Goal: Task Accomplishment & Management: Manage account settings

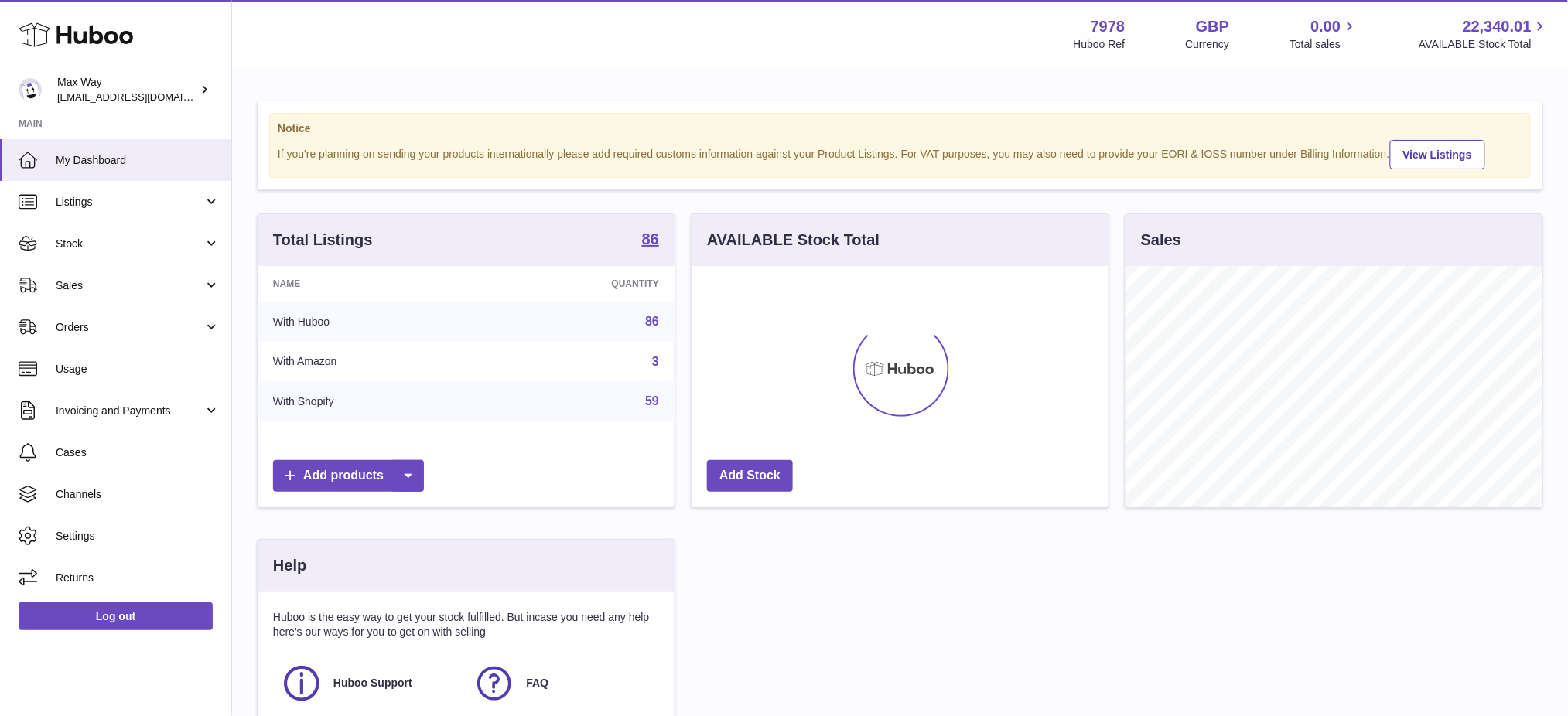
scroll to position [241, 417]
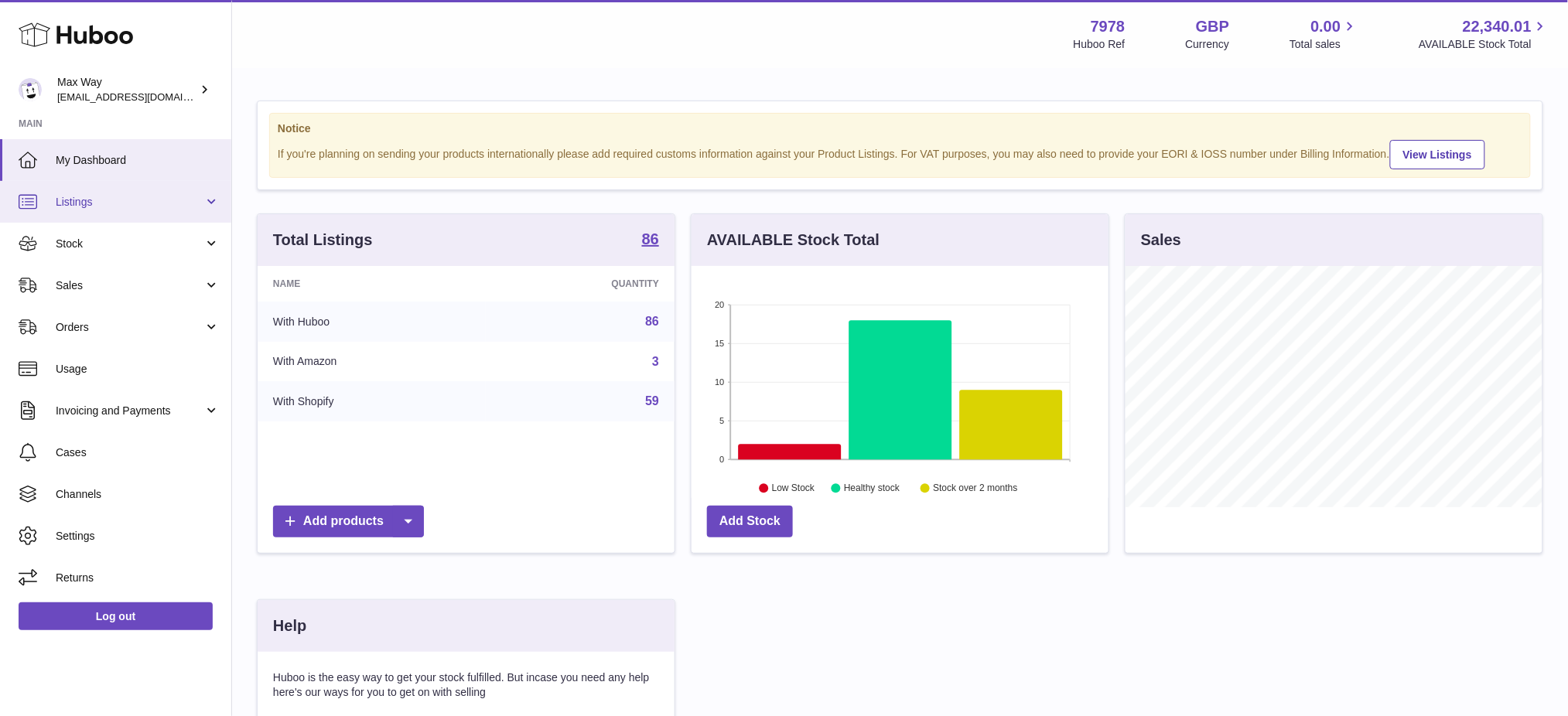
click at [105, 208] on link "Listings" at bounding box center [115, 201] width 231 height 42
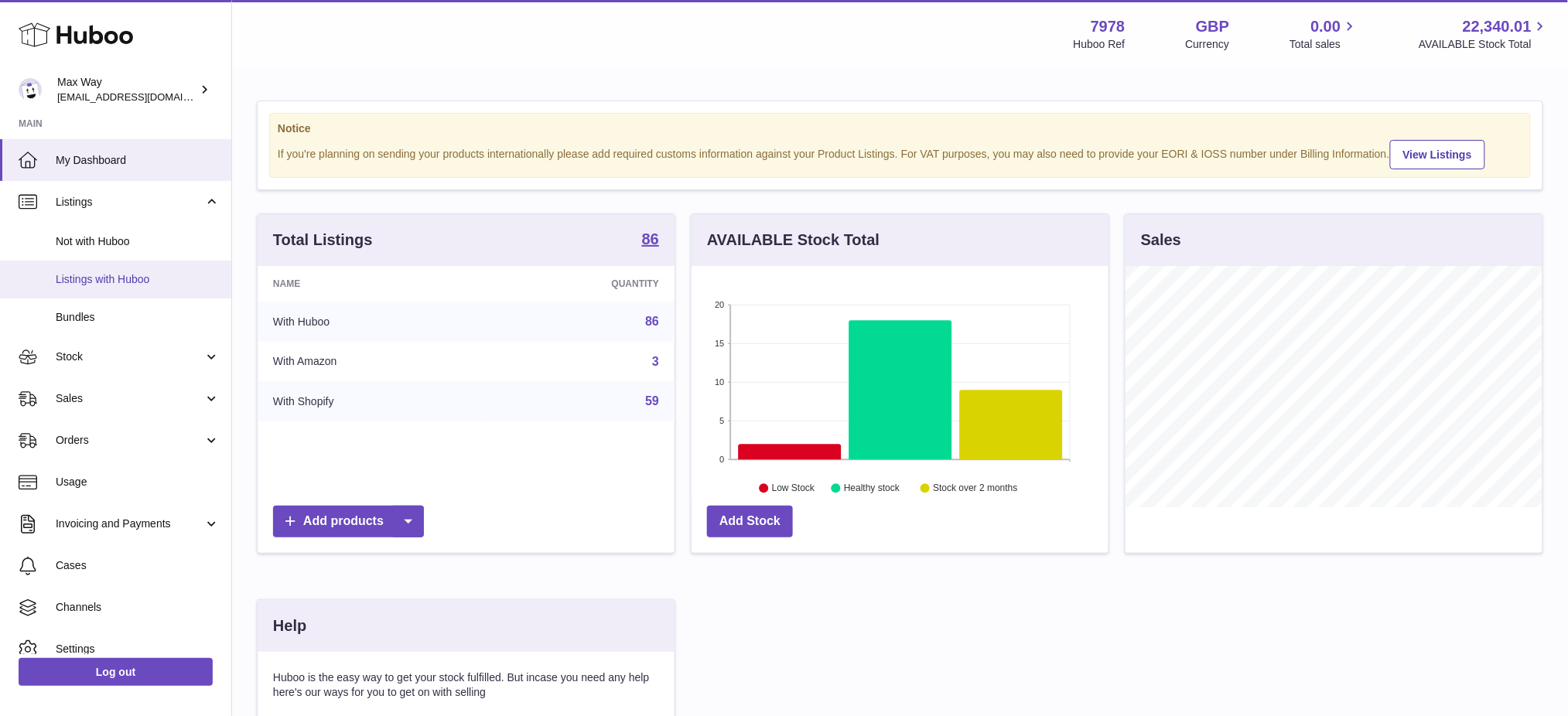
click at [133, 280] on span "Listings with Huboo" at bounding box center [138, 279] width 164 height 14
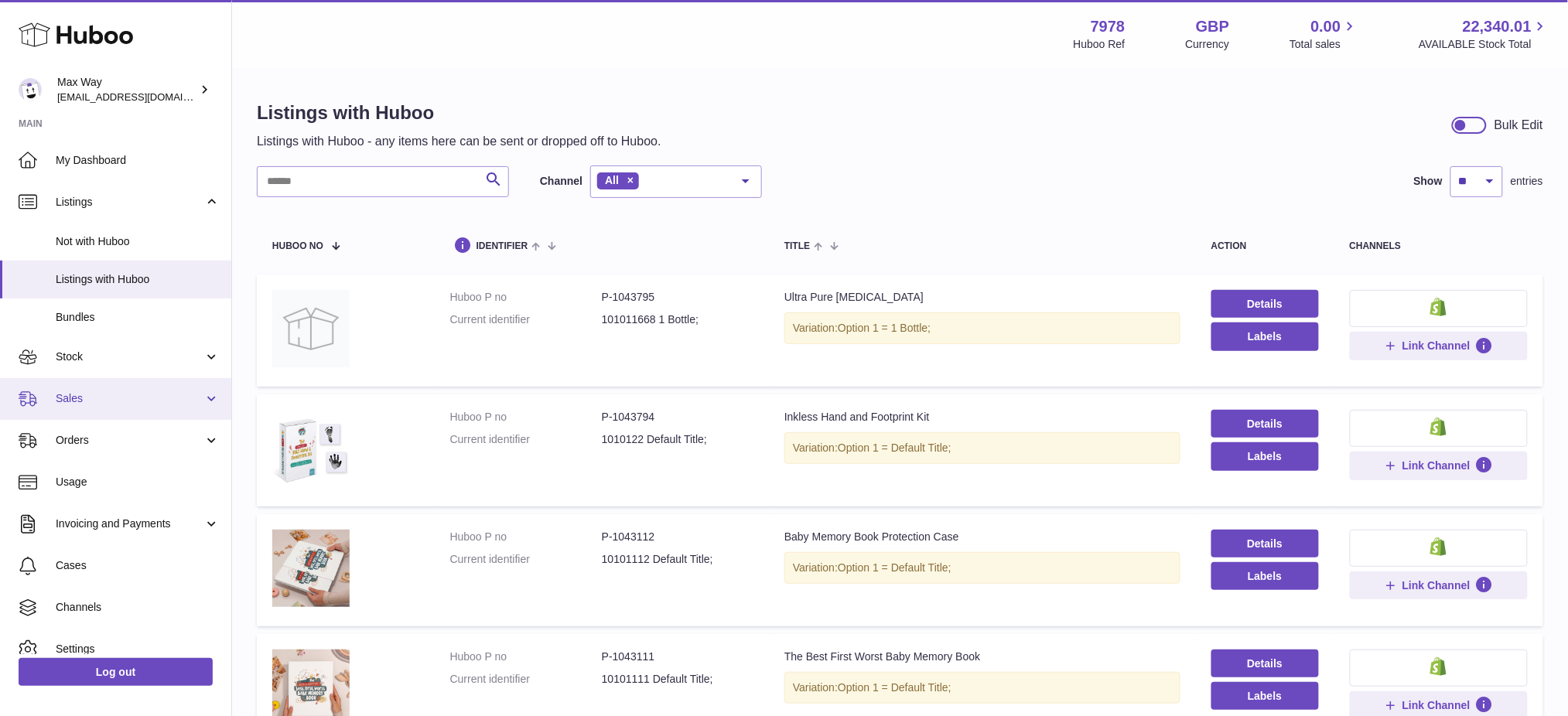
click at [102, 392] on span "Sales" at bounding box center [130, 398] width 148 height 14
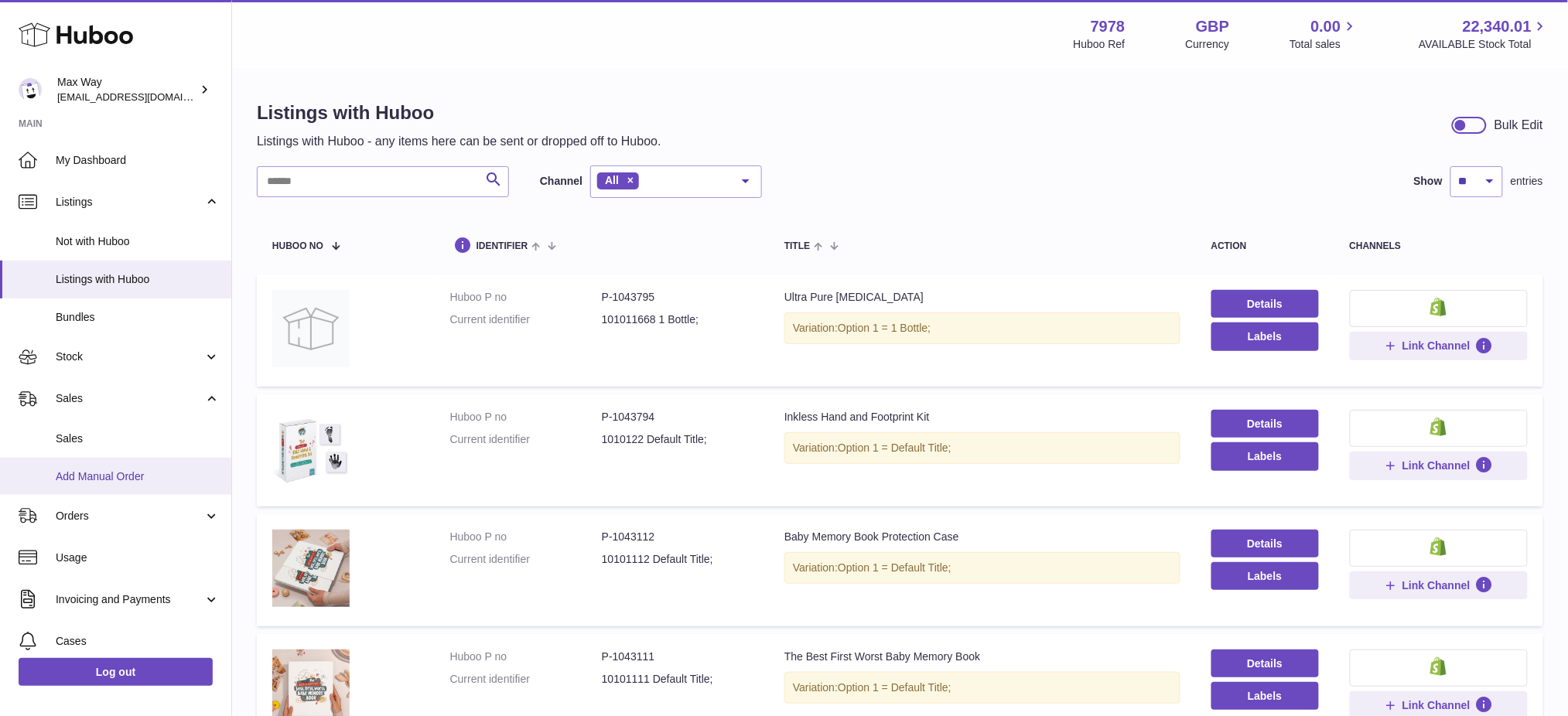
click at [106, 489] on link "Add Manual Order" at bounding box center [115, 476] width 231 height 38
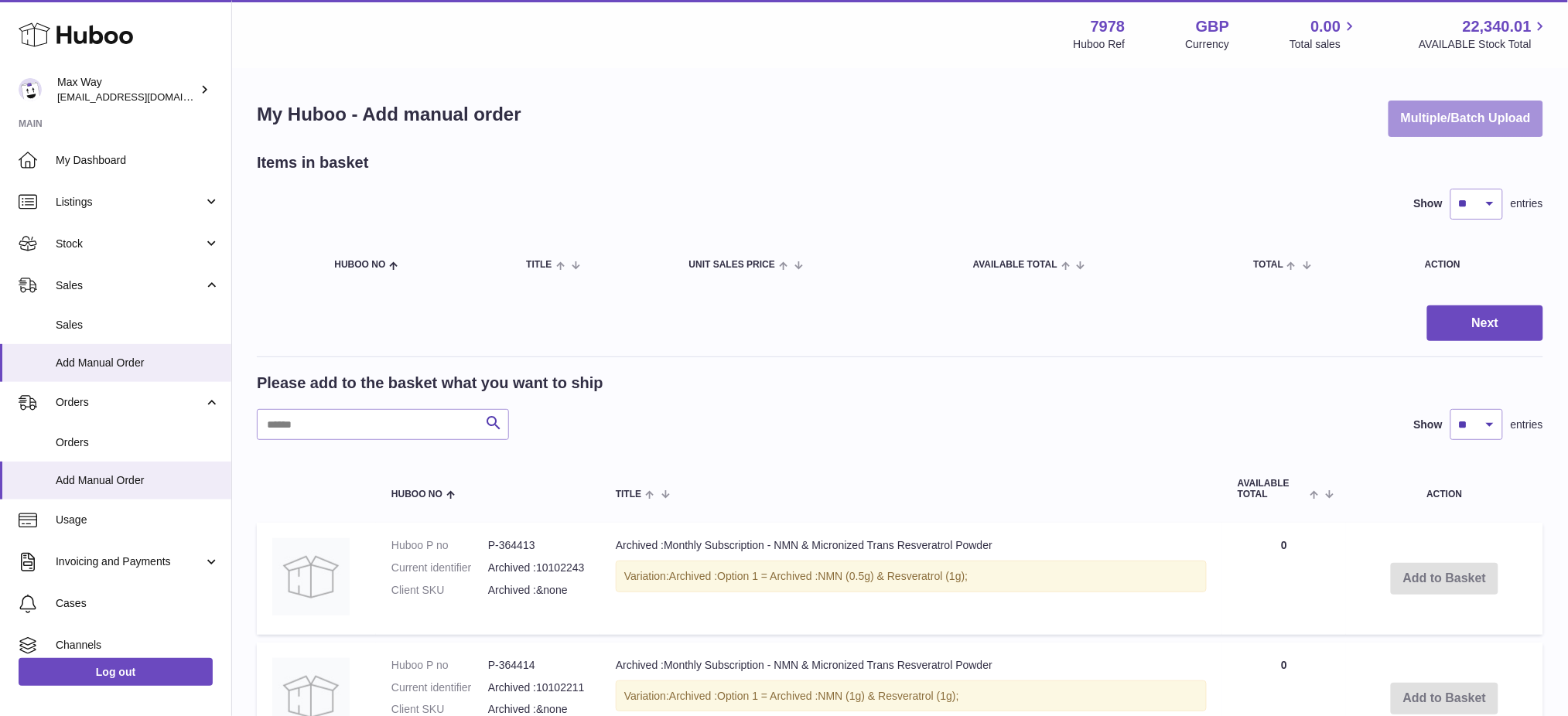
click at [1438, 130] on button "Multiple/Batch Upload" at bounding box center [1465, 118] width 154 height 36
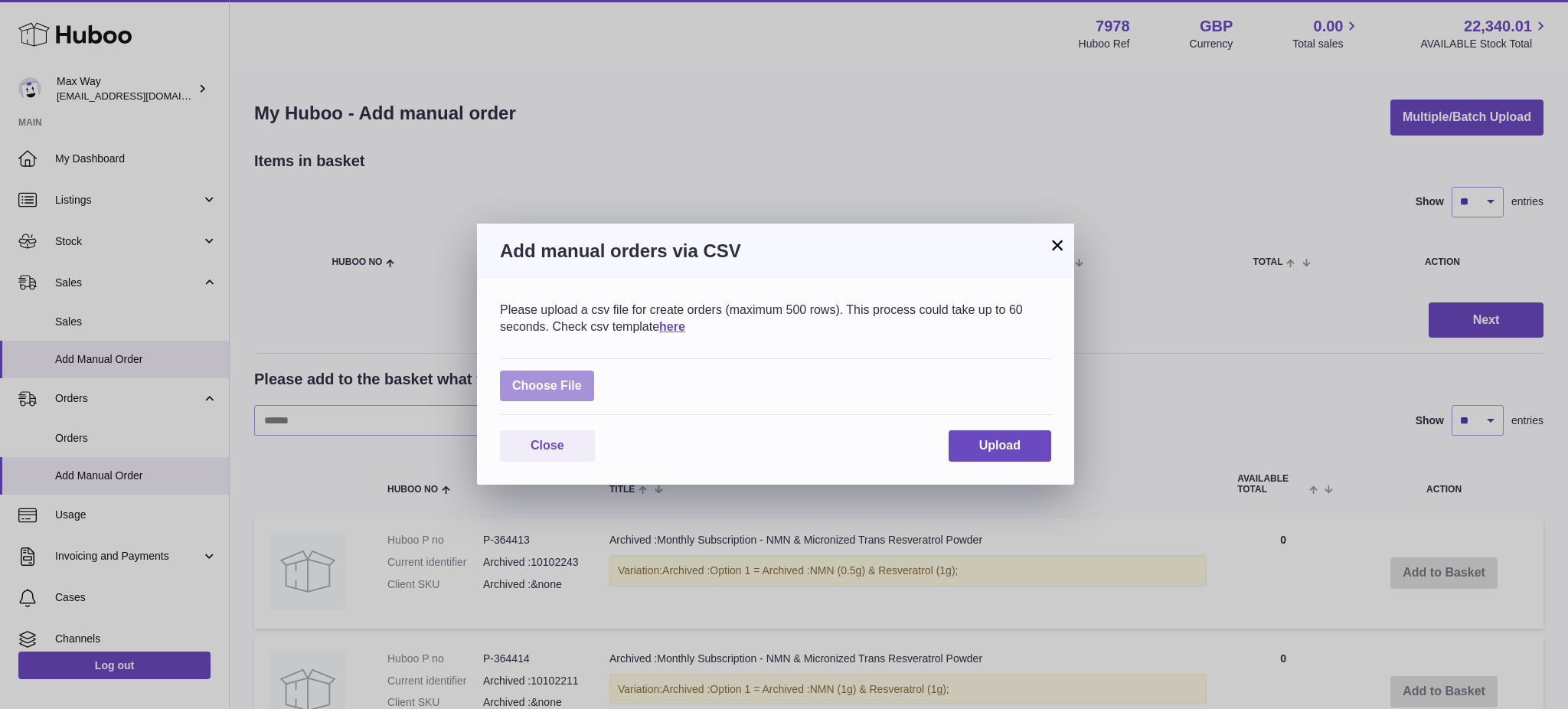
click at [541, 386] on label at bounding box center [547, 386] width 94 height 32
click at [582, 379] on input "file" at bounding box center [582, 378] width 1 height 1
type input "**********"
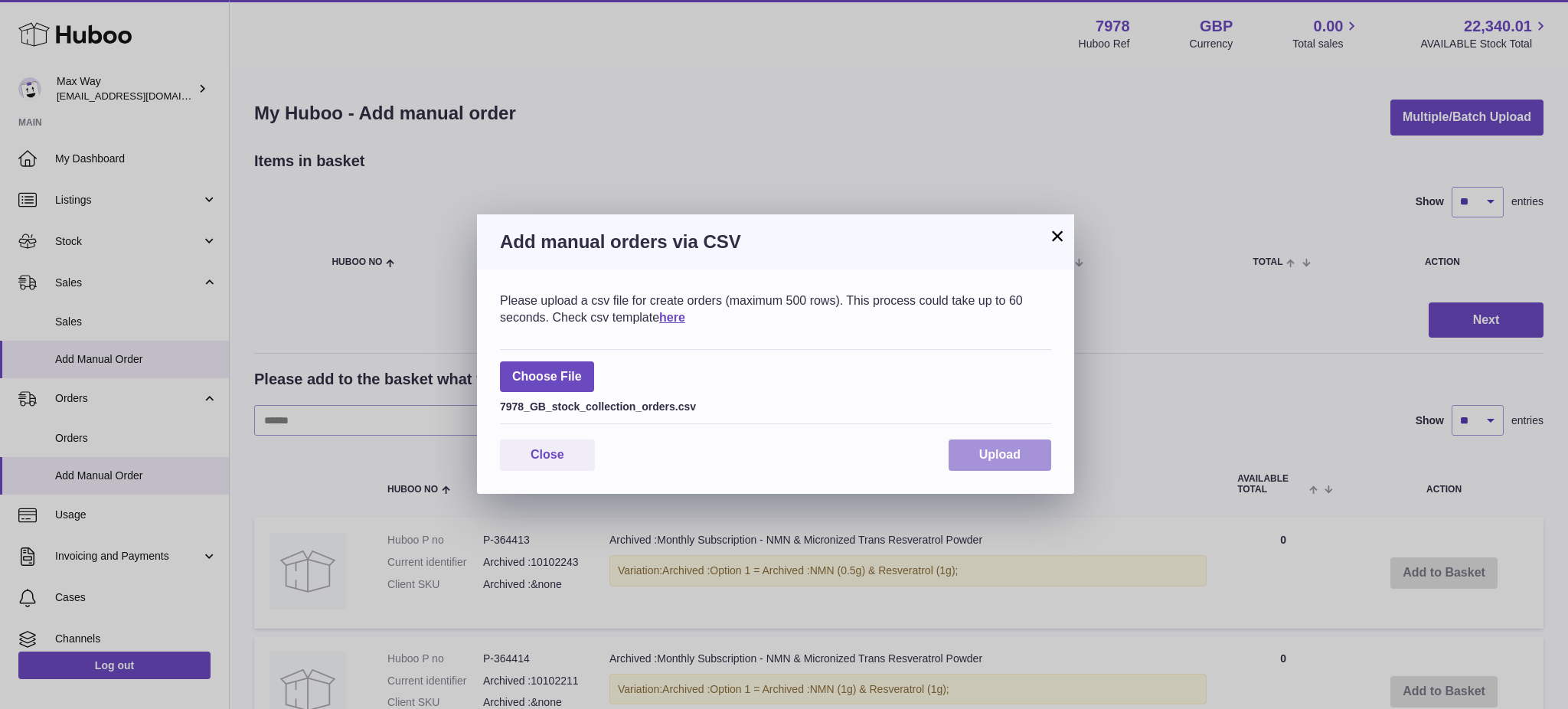
click at [989, 457] on span "Upload" at bounding box center [1000, 454] width 41 height 13
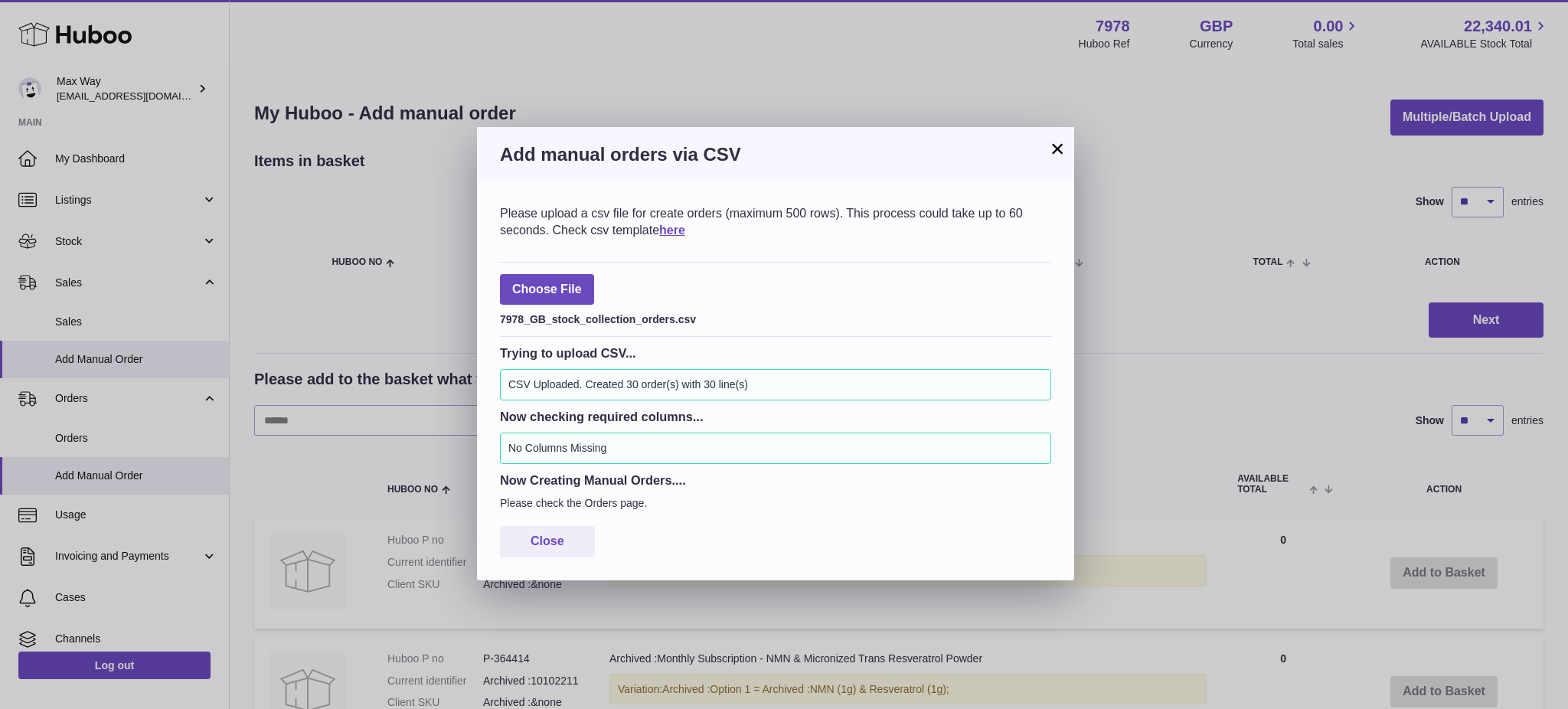
click at [1045, 153] on h3 "Add manual orders via CSV" at bounding box center [776, 154] width 551 height 25
click at [1057, 143] on button "×" at bounding box center [1057, 148] width 18 height 18
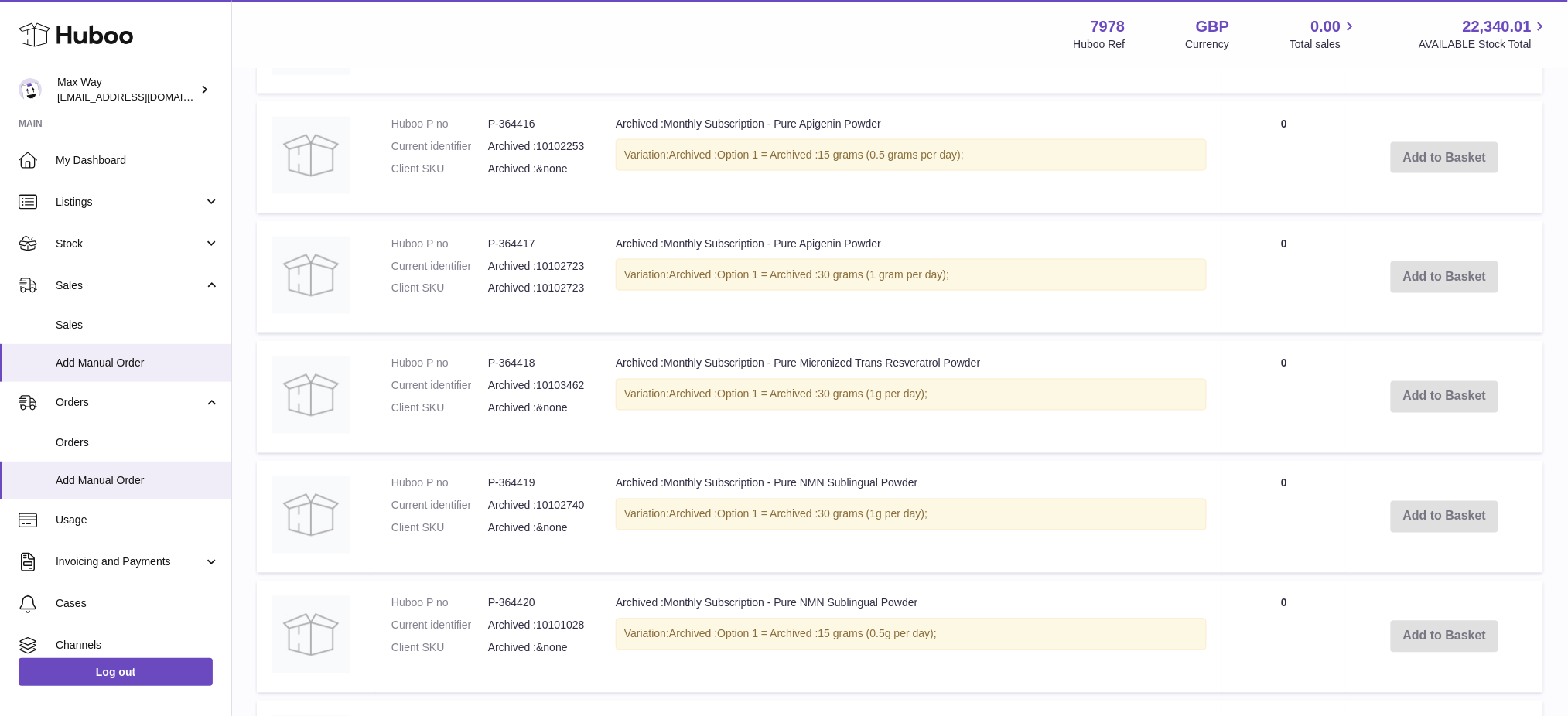
scroll to position [1215, 0]
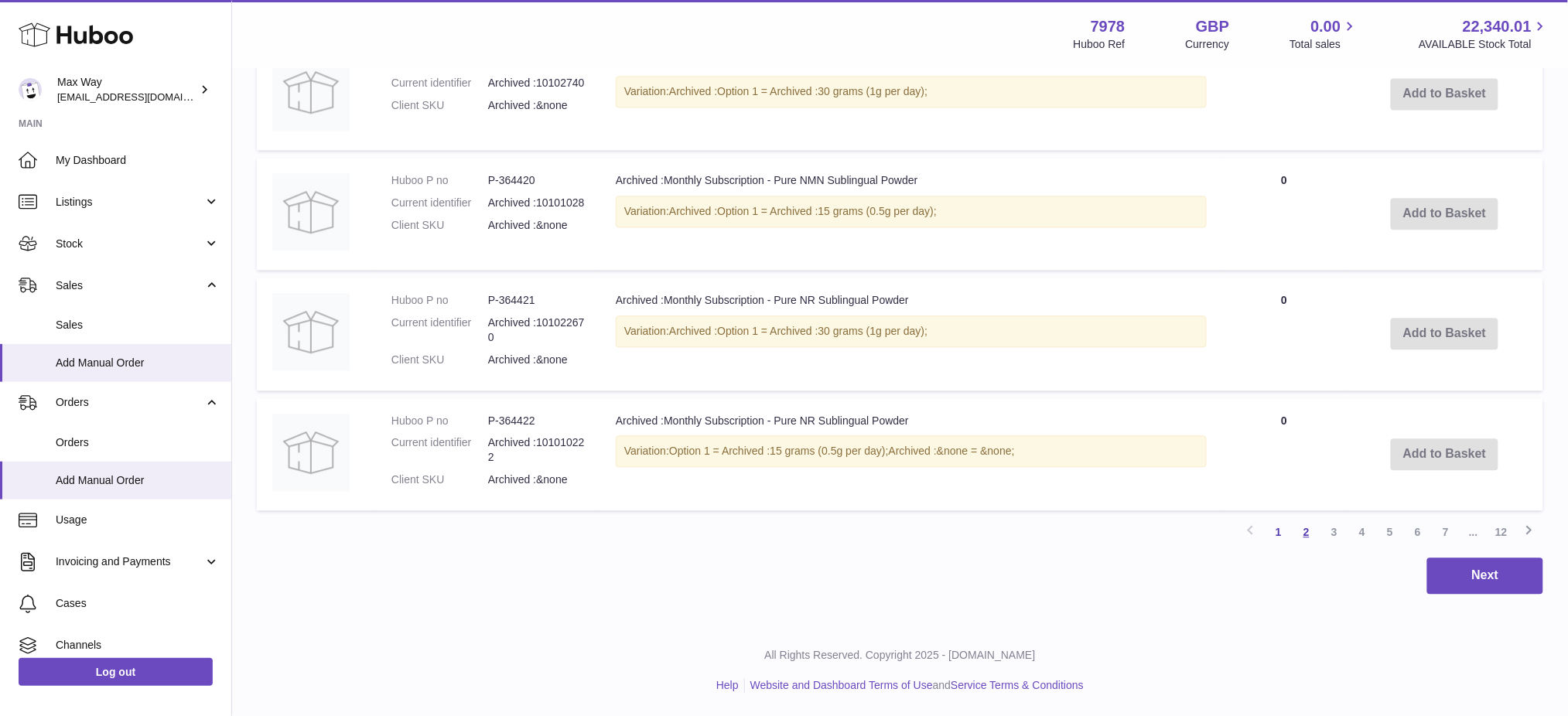
click at [1304, 539] on link "2" at bounding box center [1306, 531] width 28 height 28
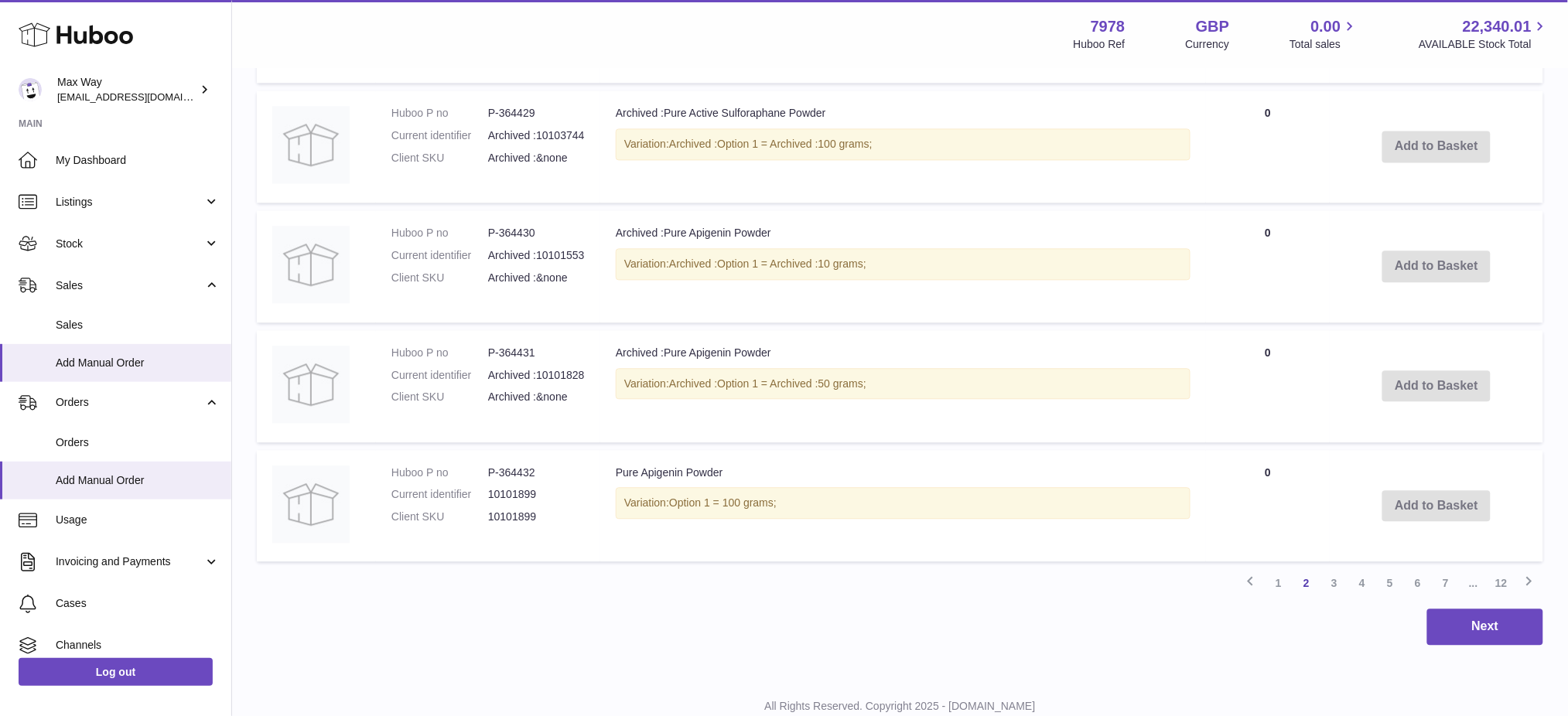
scroll to position [1215, 0]
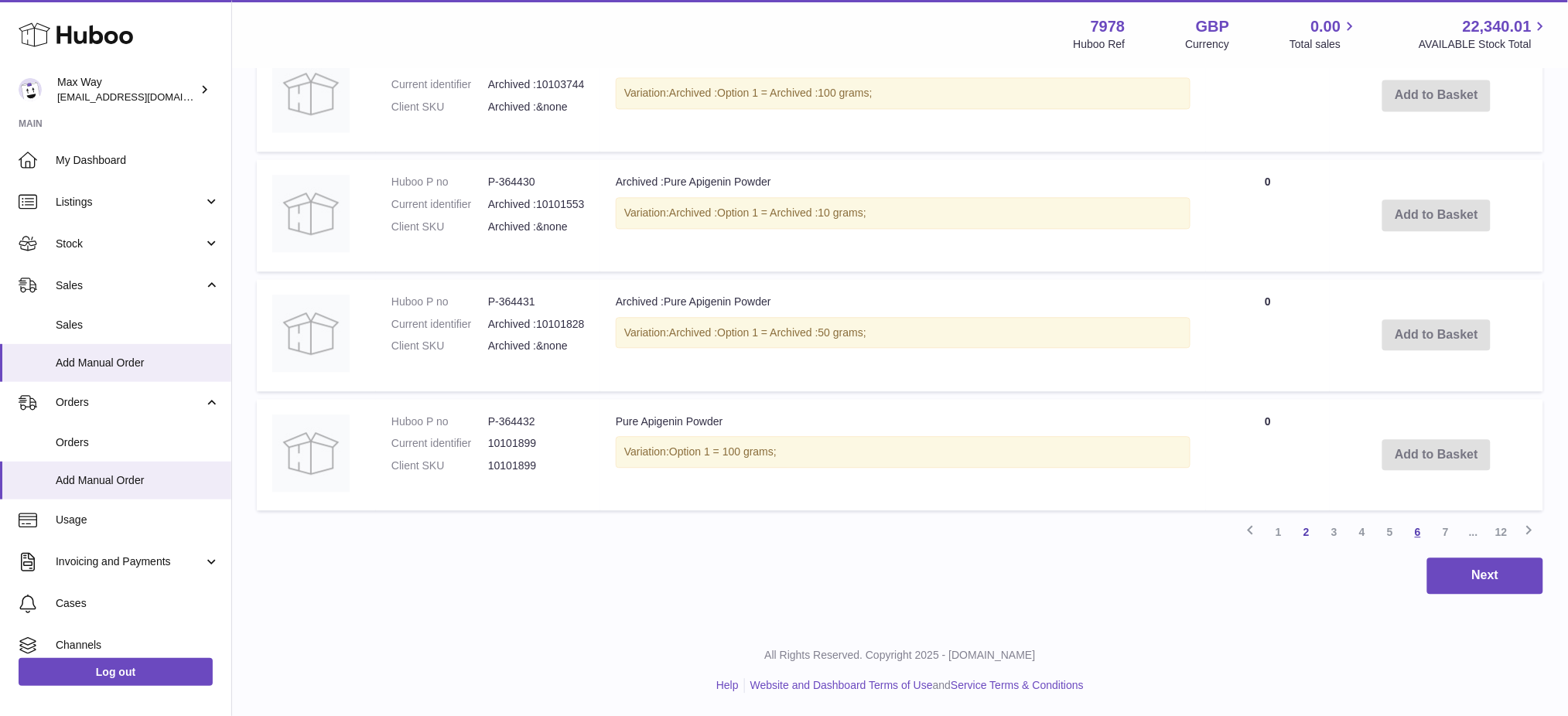
click at [1411, 531] on link "6" at bounding box center [1418, 531] width 28 height 28
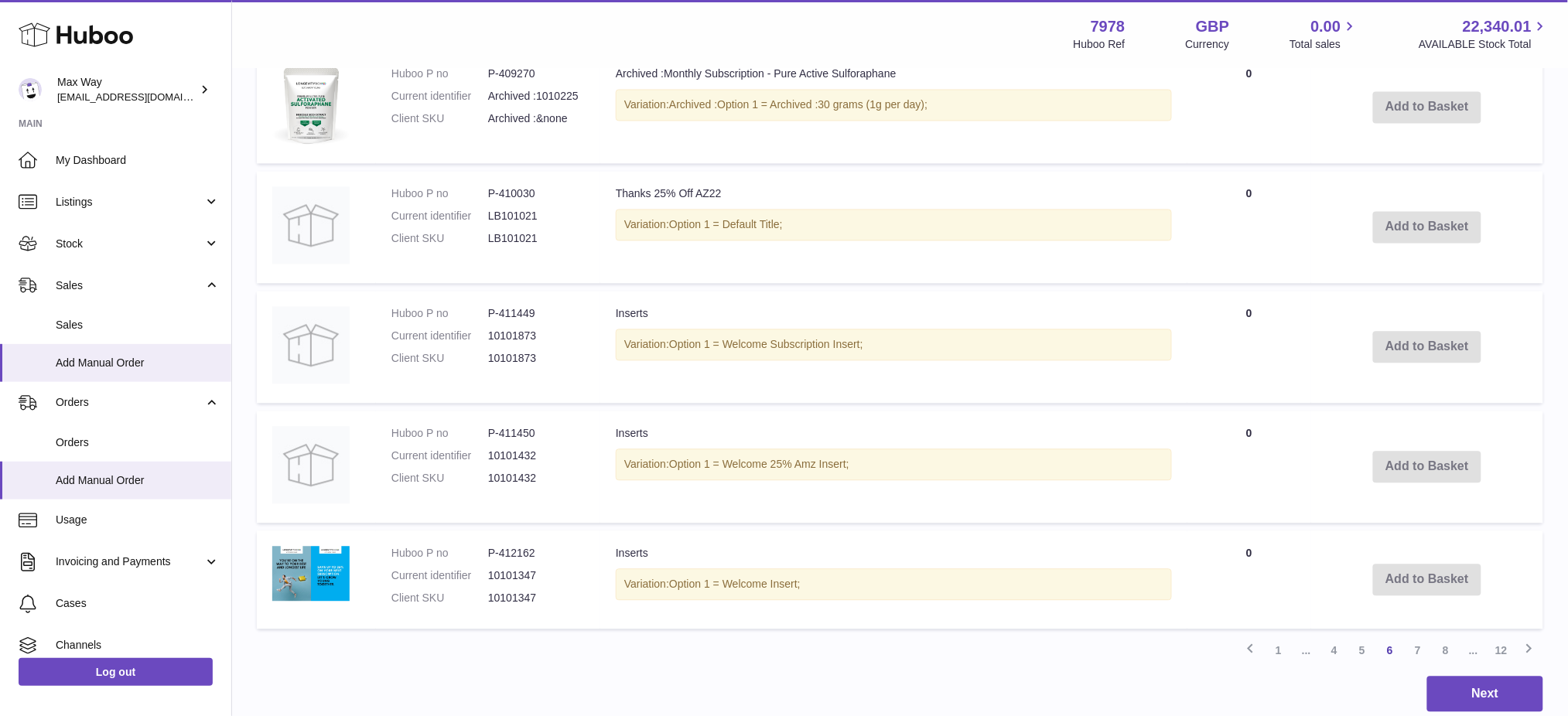
scroll to position [1183, 0]
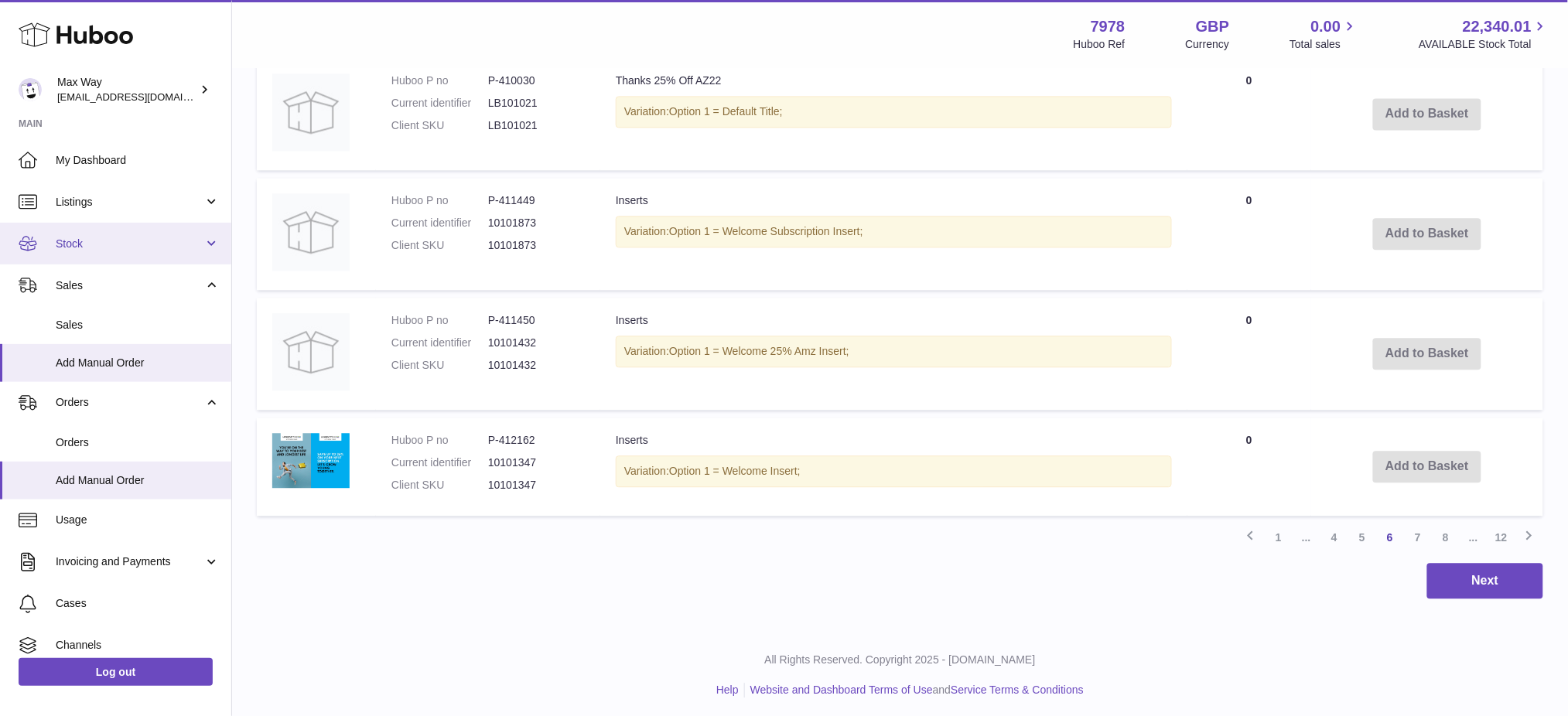
click at [105, 256] on link "Stock" at bounding box center [115, 244] width 231 height 42
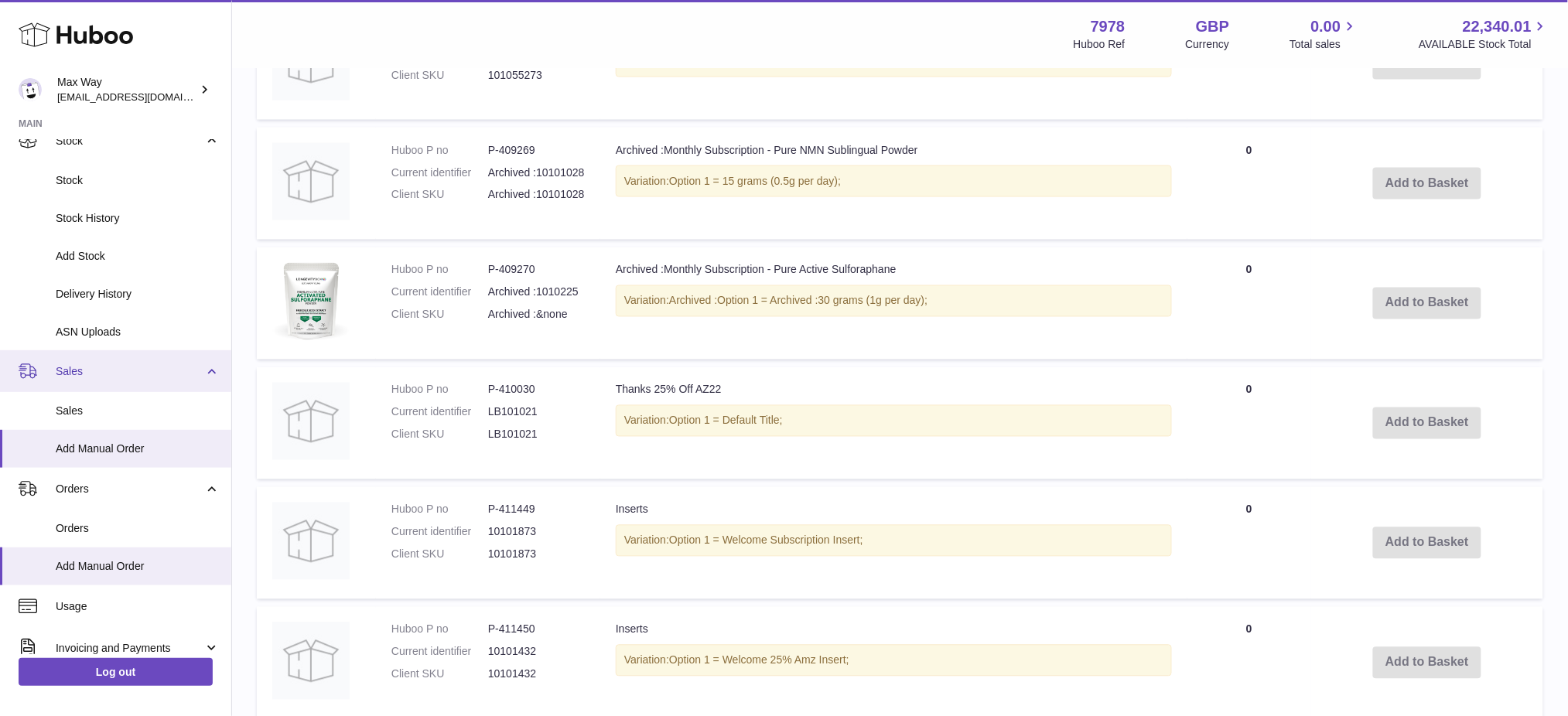
scroll to position [283, 0]
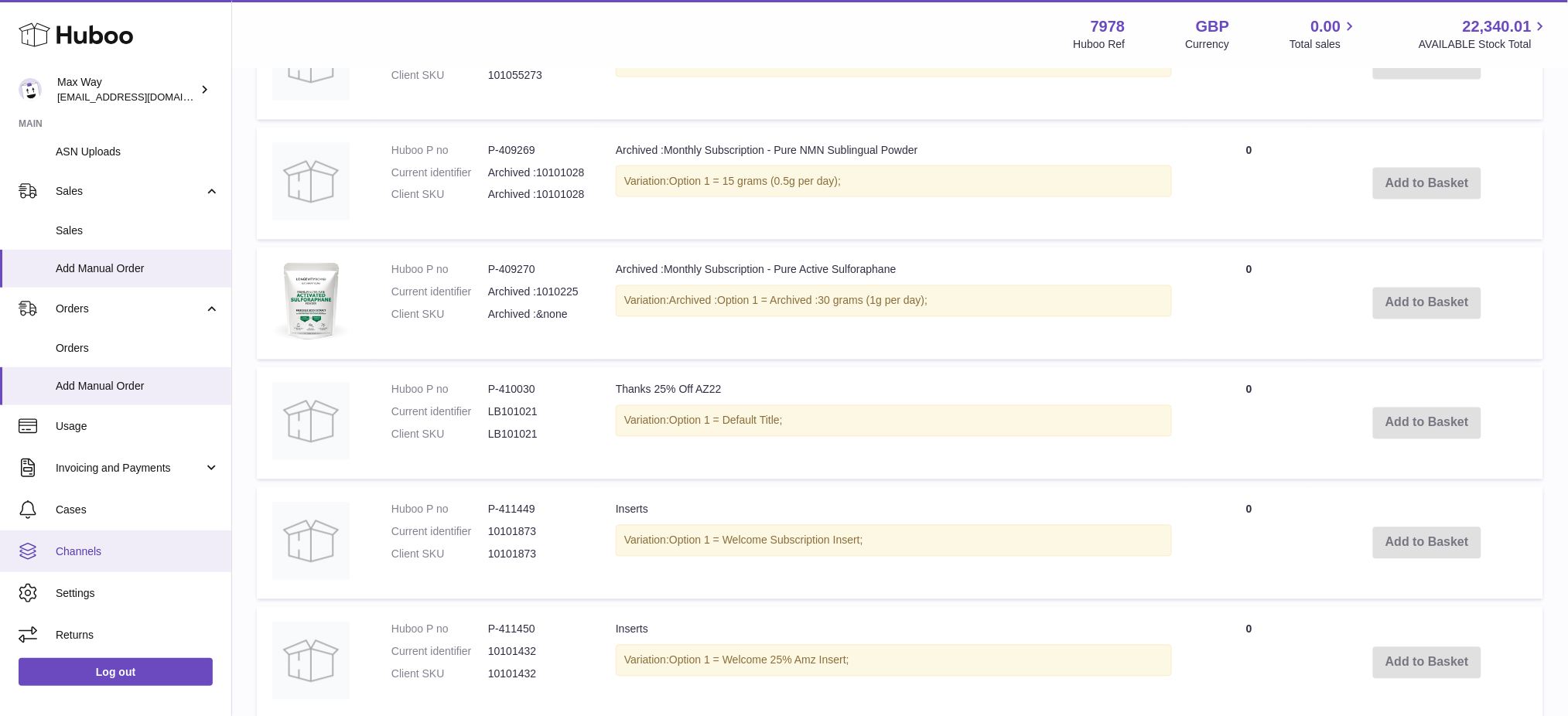
click at [101, 551] on span "Channels" at bounding box center [138, 551] width 164 height 14
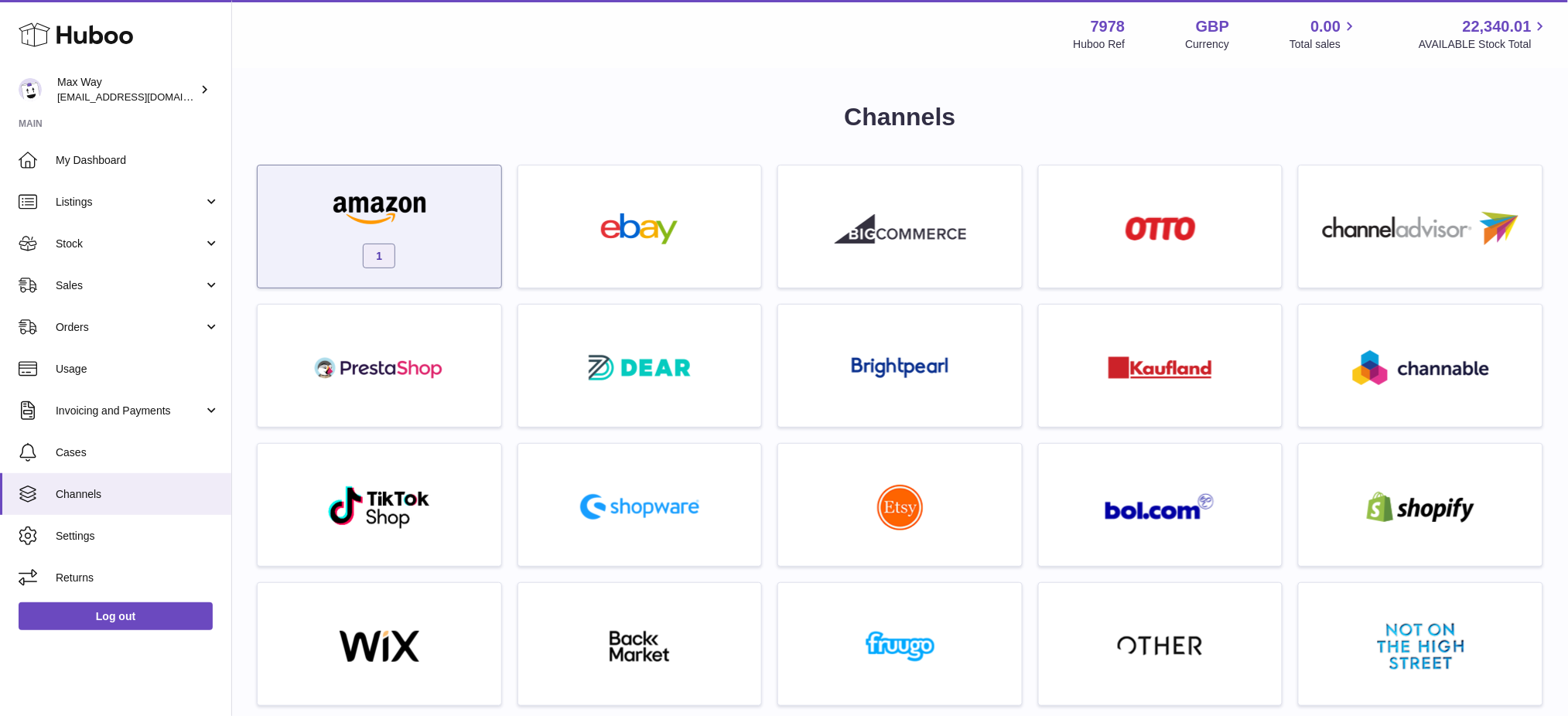
click at [438, 167] on div "1" at bounding box center [379, 226] width 245 height 124
click at [477, 191] on div "1" at bounding box center [379, 230] width 228 height 99
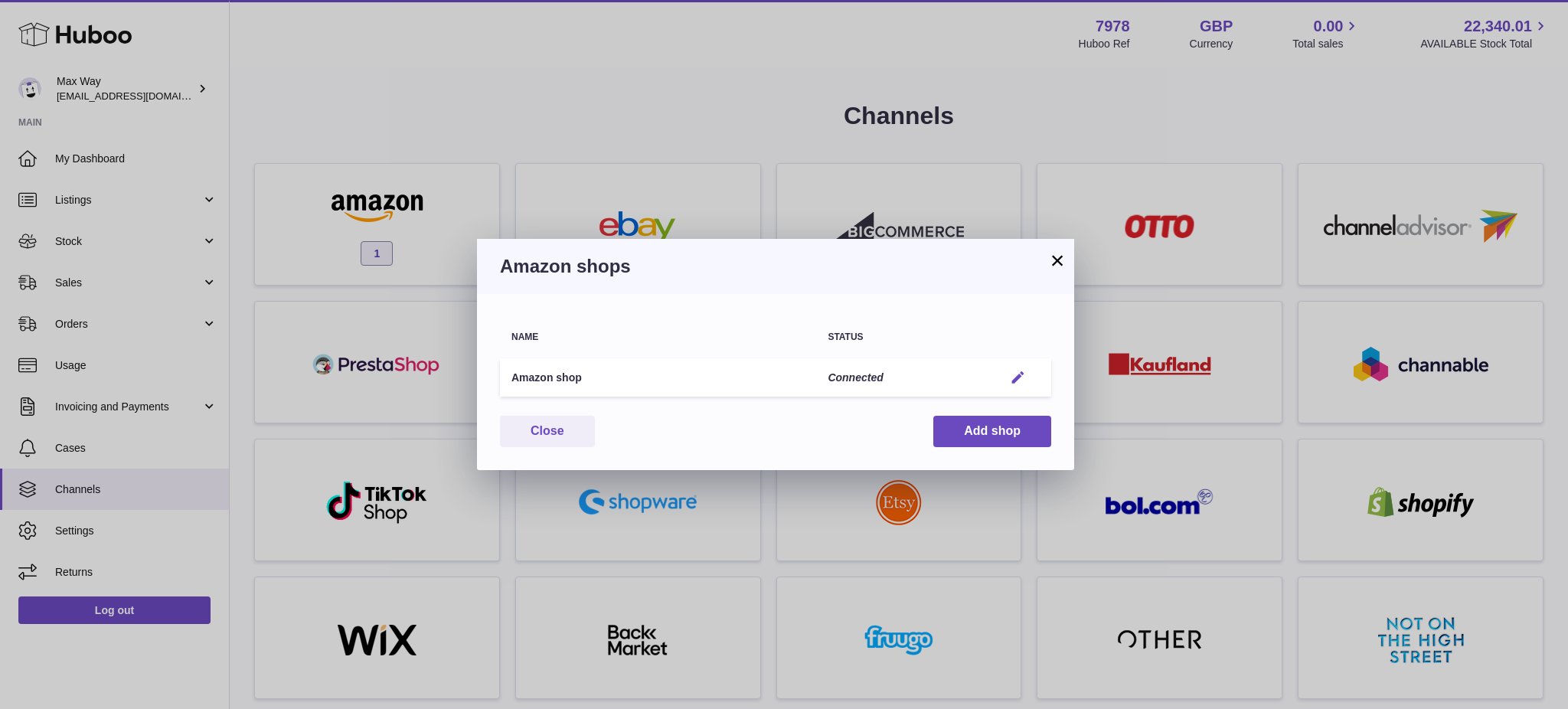
click at [1025, 374] on em "button" at bounding box center [1018, 377] width 16 height 16
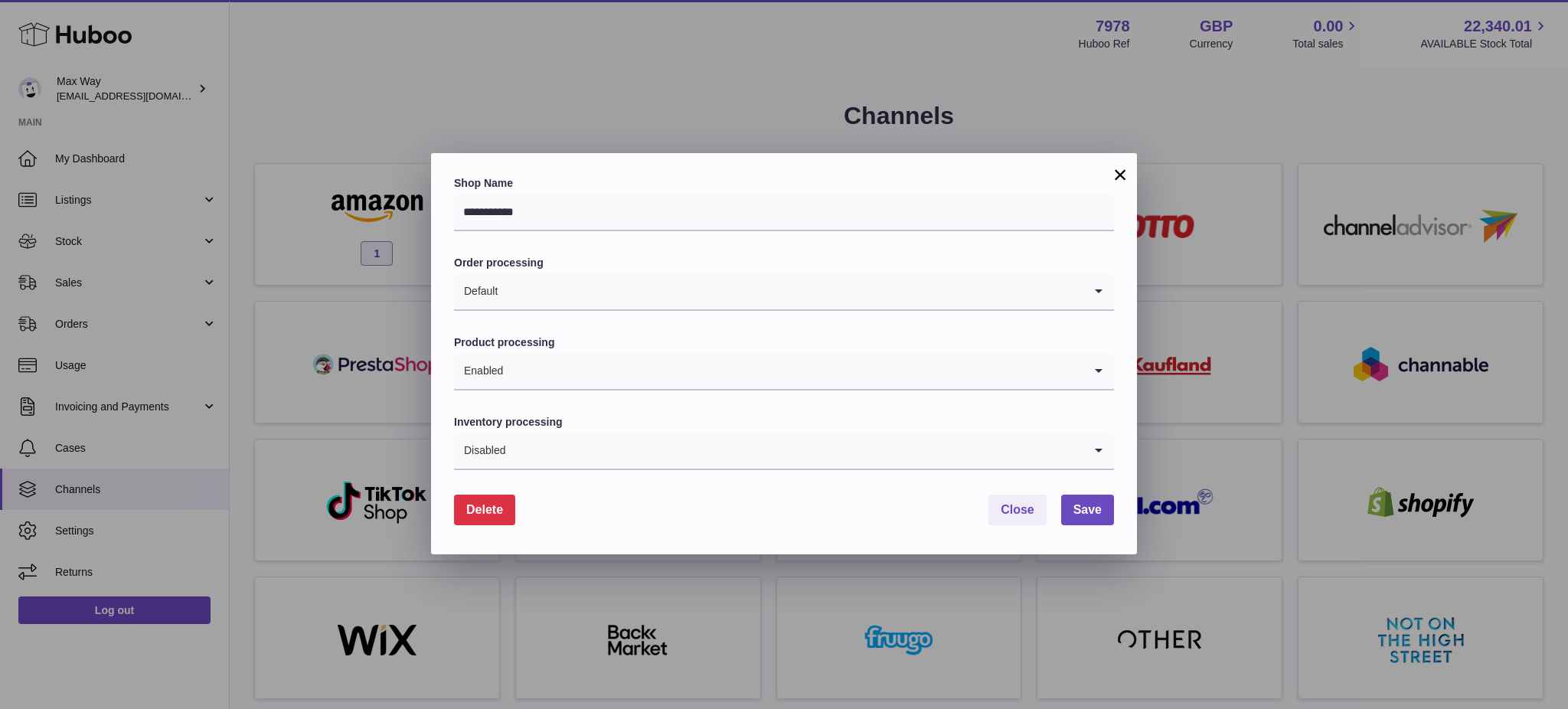
click at [488, 507] on span "Delete" at bounding box center [484, 510] width 36 height 13
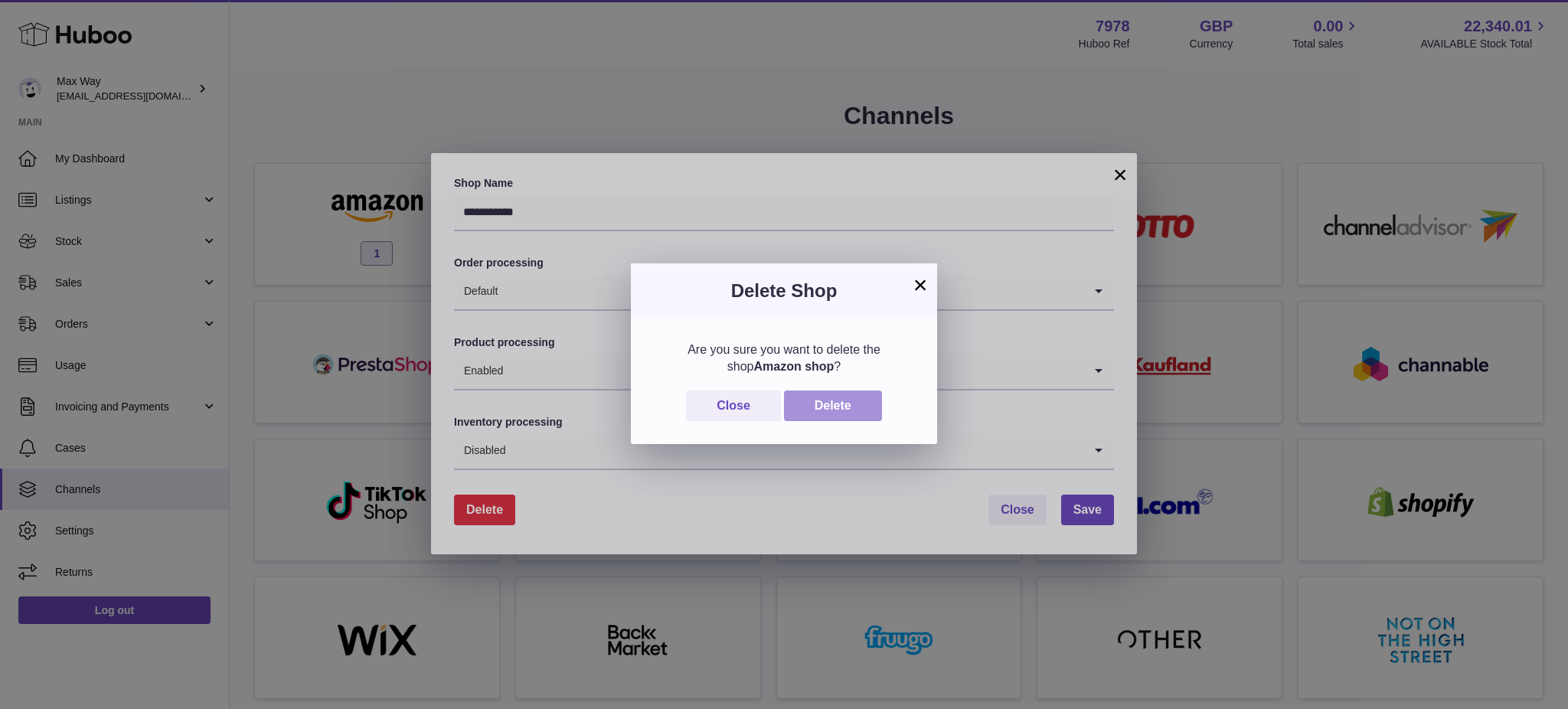
click at [839, 405] on button "Delete" at bounding box center [833, 406] width 98 height 32
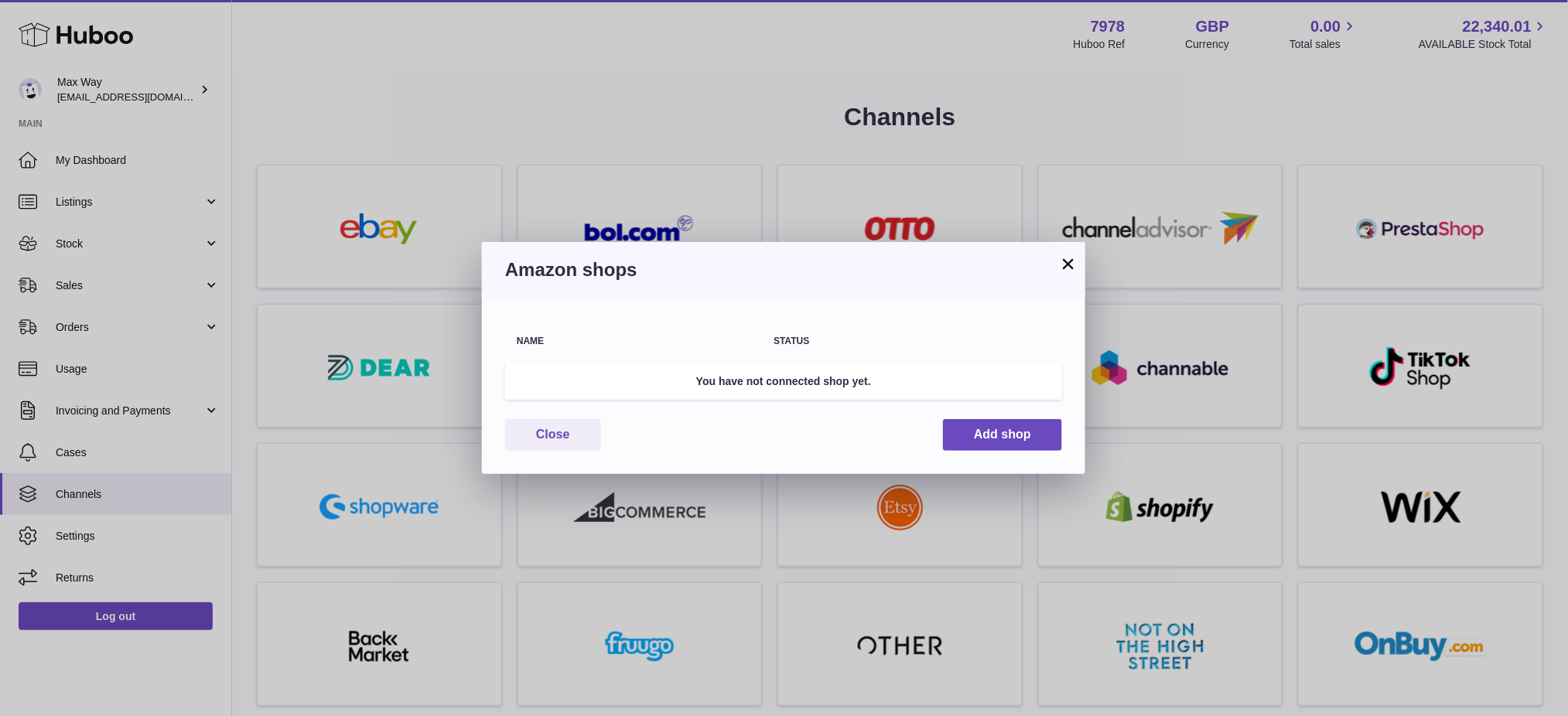
click at [1070, 260] on button "×" at bounding box center [1067, 263] width 18 height 18
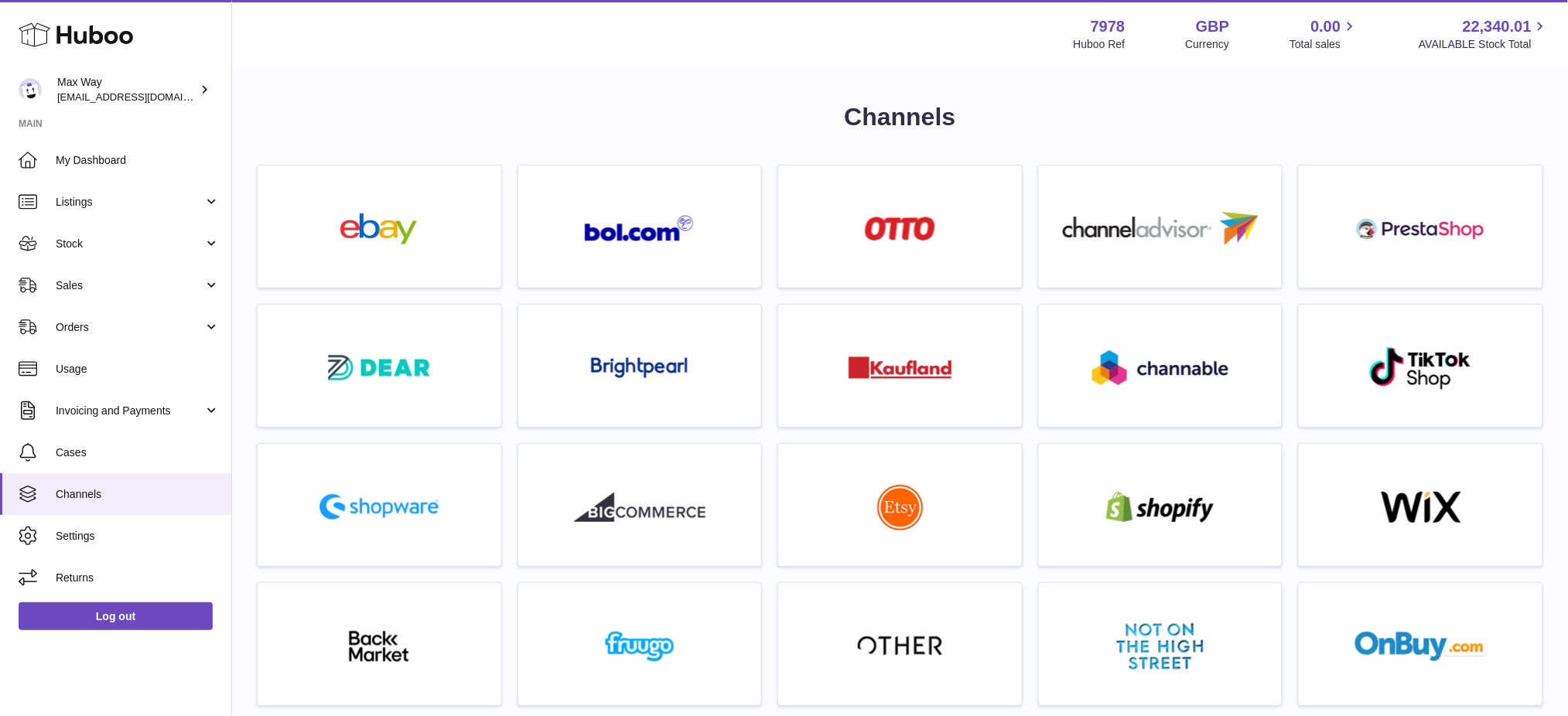
click at [510, 97] on div "Channels For any of these extra channels contact support Multichannels" at bounding box center [900, 666] width 1336 height 1193
